Goal: Task Accomplishment & Management: Manage account settings

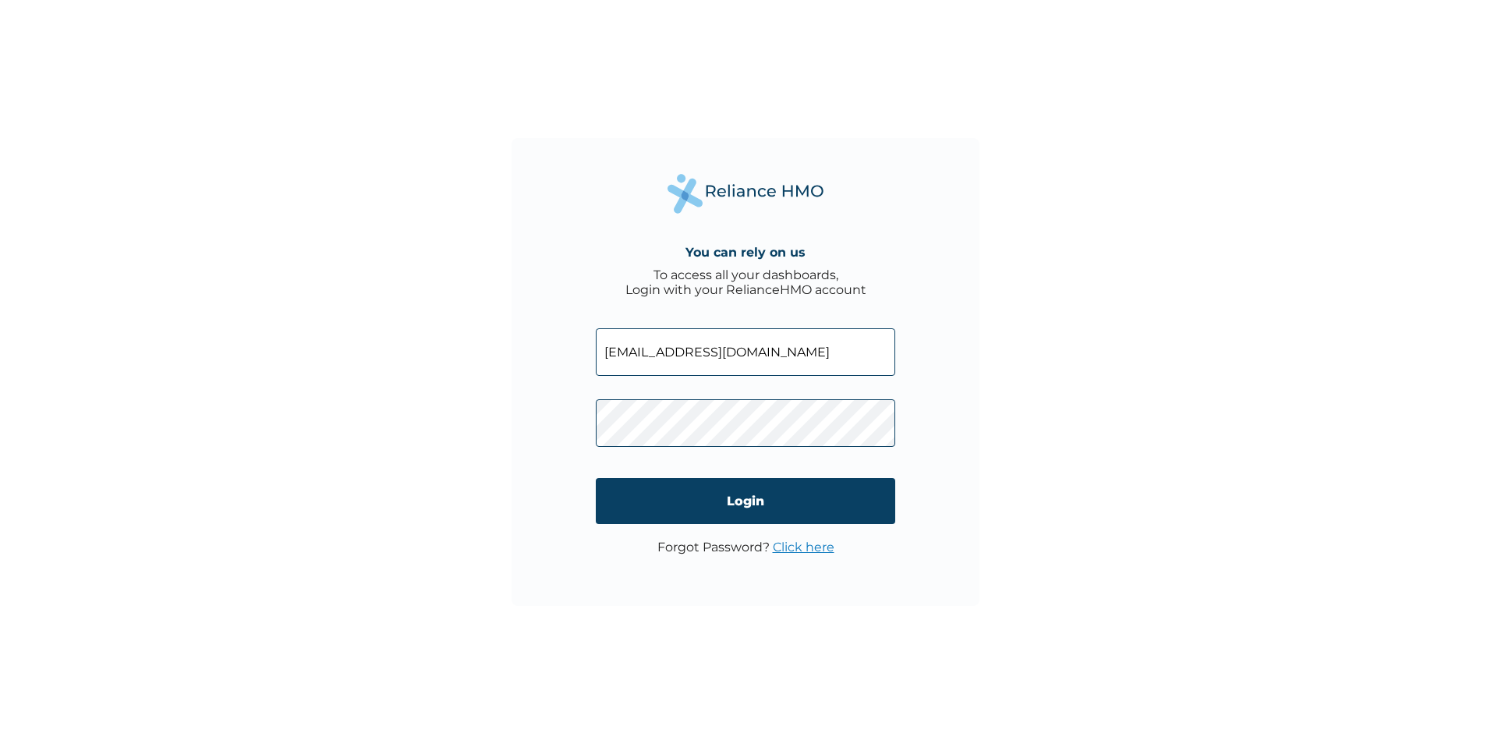
type input "[EMAIL_ADDRESS][DOMAIN_NAME]"
click at [794, 548] on link "Click here" at bounding box center [804, 547] width 62 height 15
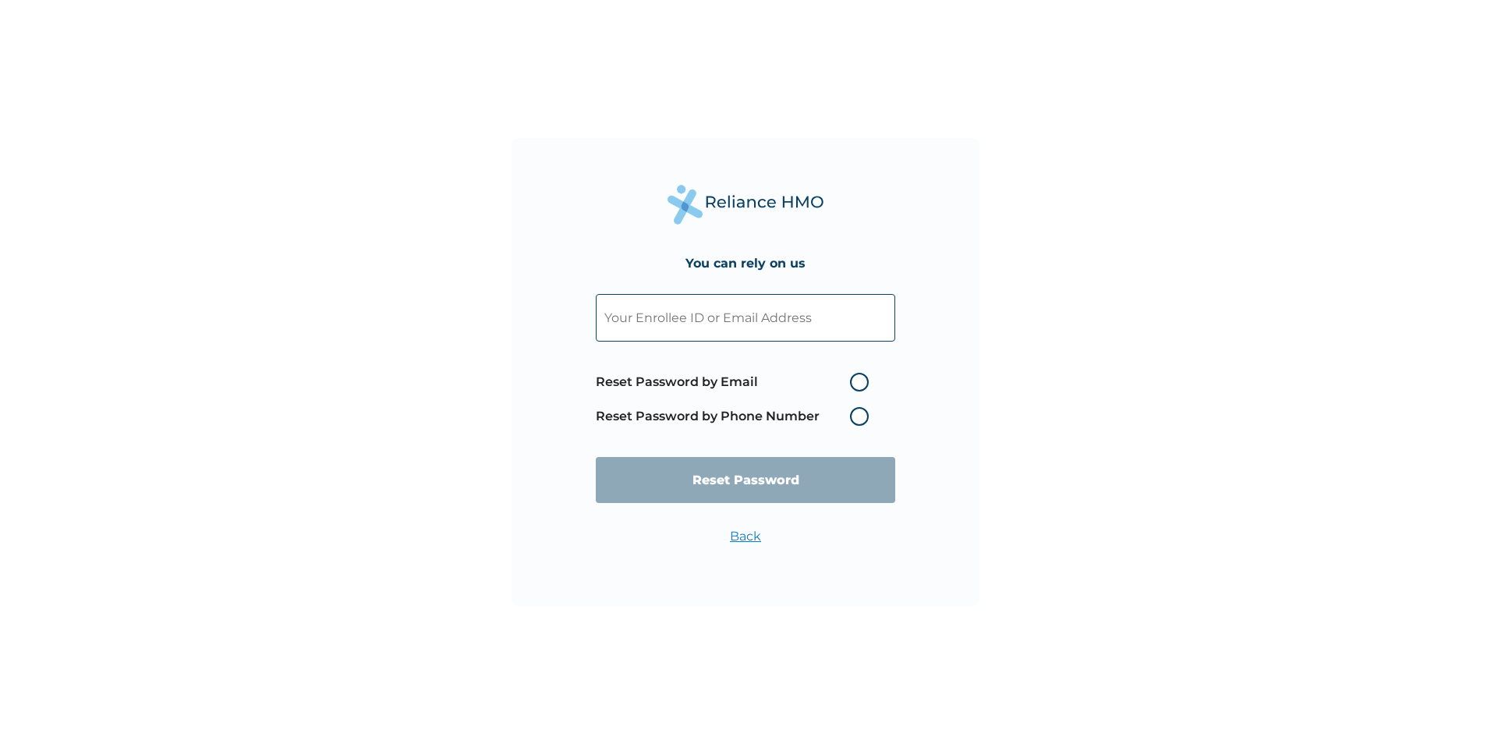
click at [681, 308] on input "text" at bounding box center [746, 318] width 300 height 48
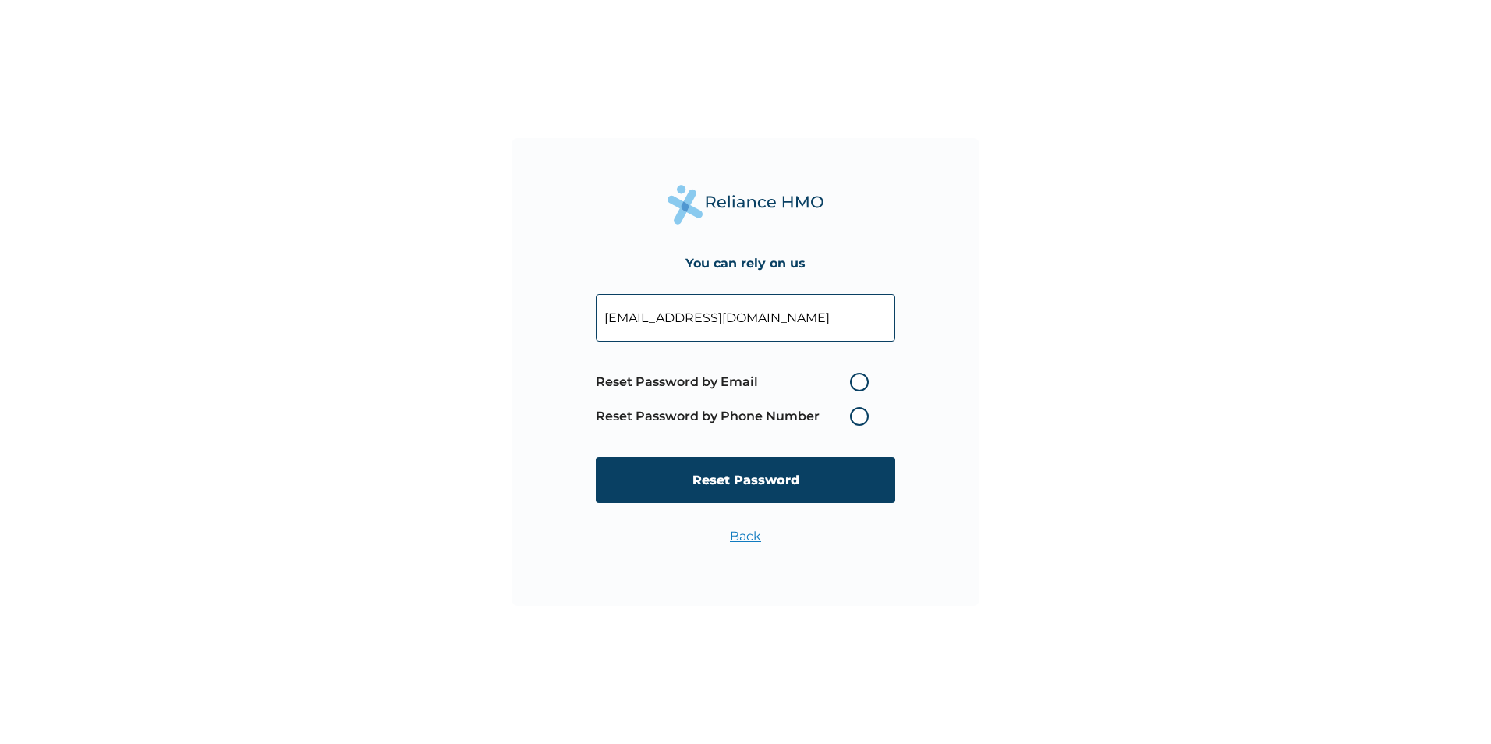
type input "[EMAIL_ADDRESS][DOMAIN_NAME]"
click at [860, 382] on label "Reset Password by Email" at bounding box center [736, 382] width 281 height 19
click at [853, 382] on input "Reset Password by Email" at bounding box center [840, 382] width 25 height 25
radio input "true"
click at [769, 487] on input "Reset Password" at bounding box center [746, 480] width 300 height 46
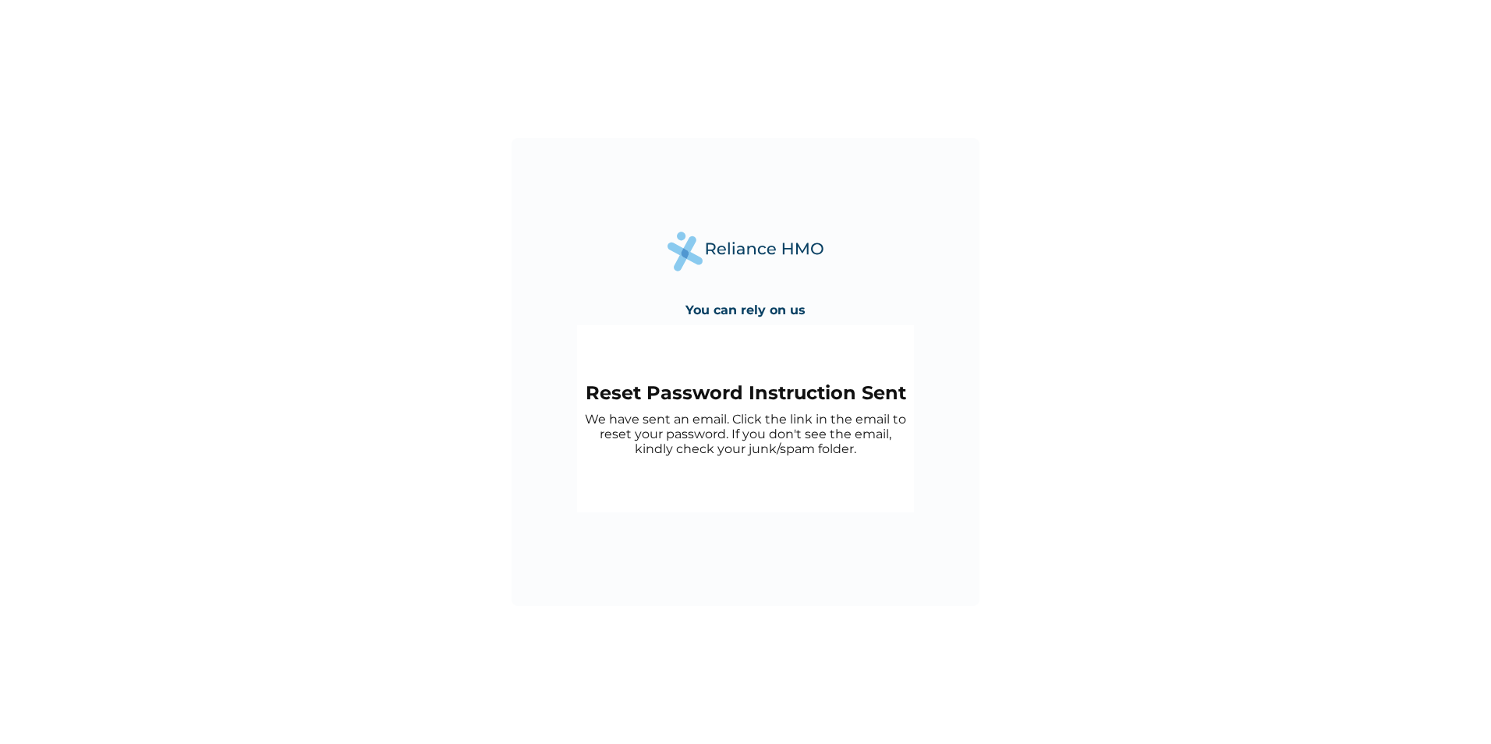
click at [658, 86] on div "You can rely on us Reset Password Instruction Sent We have sent an email. Click…" at bounding box center [745, 372] width 1491 height 744
